Goal: Complete application form: Fill out and submit a form for a specific purpose

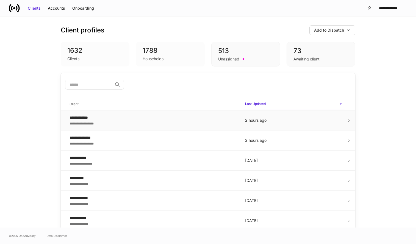
click at [274, 127] on td "2 hours ago" at bounding box center [294, 120] width 106 height 20
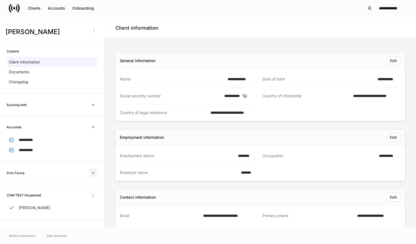
click at [93, 172] on icon "button" at bounding box center [93, 173] width 2 height 2
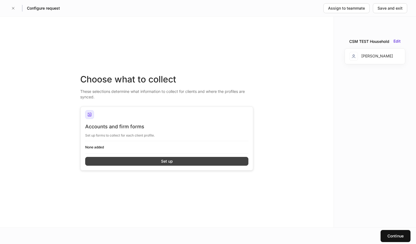
click at [130, 158] on button "Set up" at bounding box center [166, 161] width 163 height 9
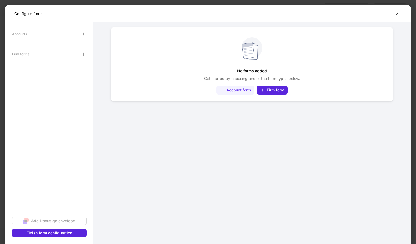
click at [241, 89] on div "Account form" at bounding box center [238, 89] width 24 height 5
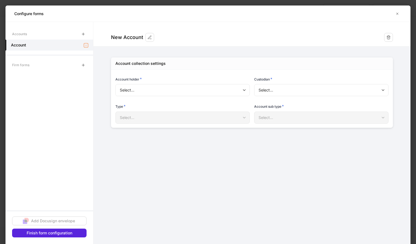
type input "**********"
click at [392, 35] on button "button" at bounding box center [388, 37] width 9 height 9
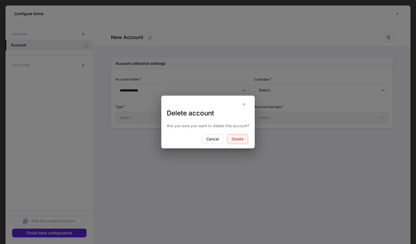
click at [238, 140] on div "Delete" at bounding box center [238, 138] width 12 height 5
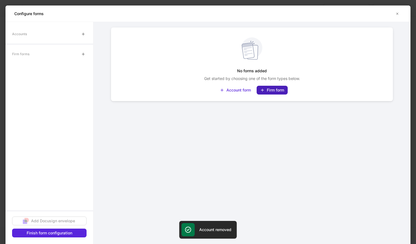
click at [272, 89] on div "Firm form" at bounding box center [275, 89] width 17 height 5
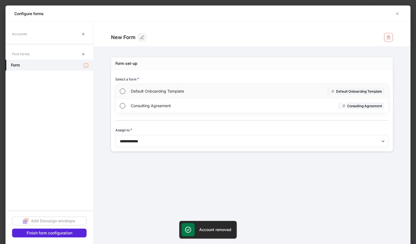
click at [270, 91] on div "Default Onboarding Template Default Onboarding Template" at bounding box center [251, 91] width 273 height 15
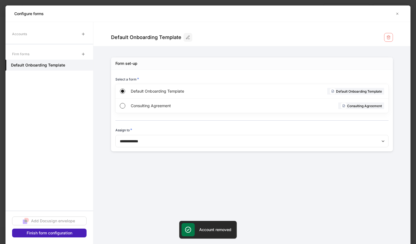
click at [75, 235] on button "Finish form configuration" at bounding box center [49, 232] width 74 height 9
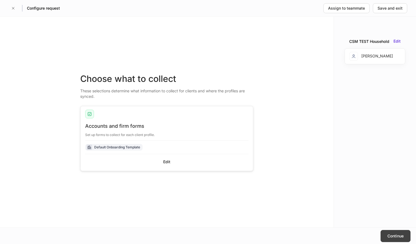
click at [393, 232] on button "Continue" at bounding box center [395, 236] width 30 height 12
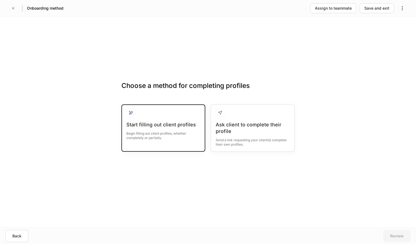
click at [169, 133] on div "Begin filling out client profiles, whether completely or partially." at bounding box center [163, 134] width 74 height 12
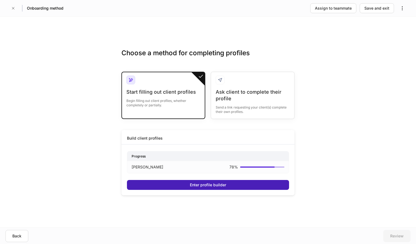
click at [190, 184] on div "Enter profile builder" at bounding box center [208, 184] width 36 height 5
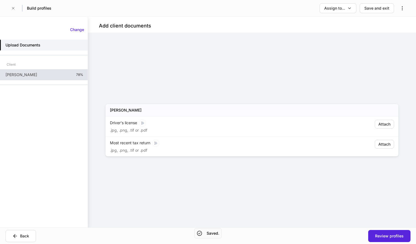
click at [55, 78] on div "[PERSON_NAME] 78%" at bounding box center [44, 74] width 88 height 11
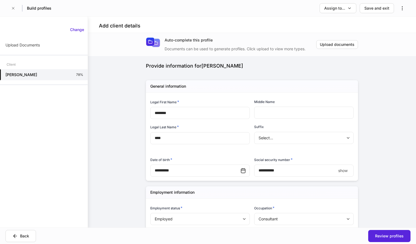
click at [30, 60] on div "Client" at bounding box center [44, 65] width 88 height 10
click at [30, 63] on div "Client" at bounding box center [44, 65] width 88 height 10
click at [31, 75] on h5 "[PERSON_NAME]" at bounding box center [21, 74] width 32 height 5
click at [372, 10] on div "Save and exit" at bounding box center [376, 7] width 25 height 5
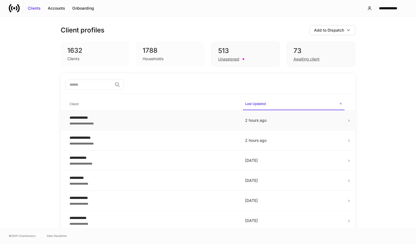
click at [250, 125] on td "2 hours ago" at bounding box center [294, 120] width 106 height 20
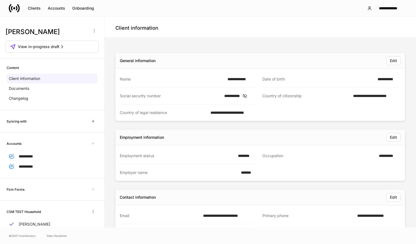
click at [76, 188] on div "Firm Forms" at bounding box center [52, 189] width 91 height 9
click at [80, 45] on div "View in-progress draft" at bounding box center [52, 46] width 84 height 5
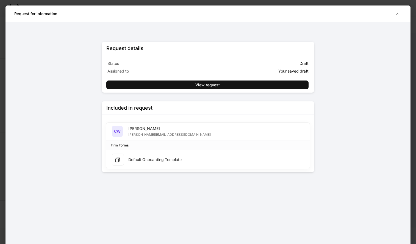
click at [177, 159] on div "Default Onboarding Template" at bounding box center [154, 159] width 53 height 5
